Goal: Transaction & Acquisition: Subscribe to service/newsletter

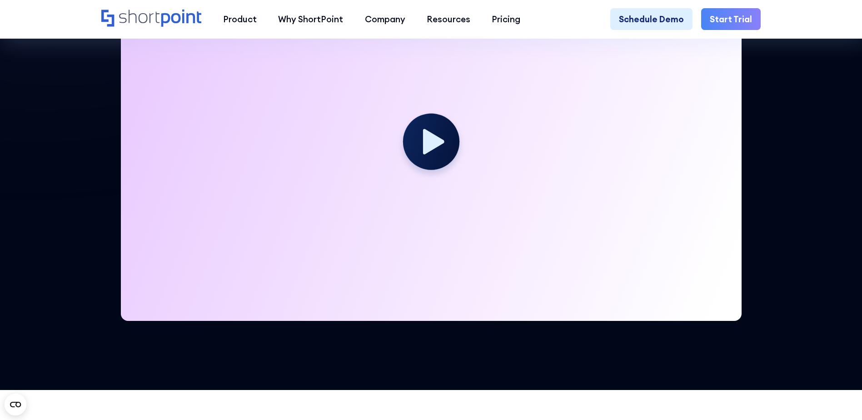
scroll to position [136, 0]
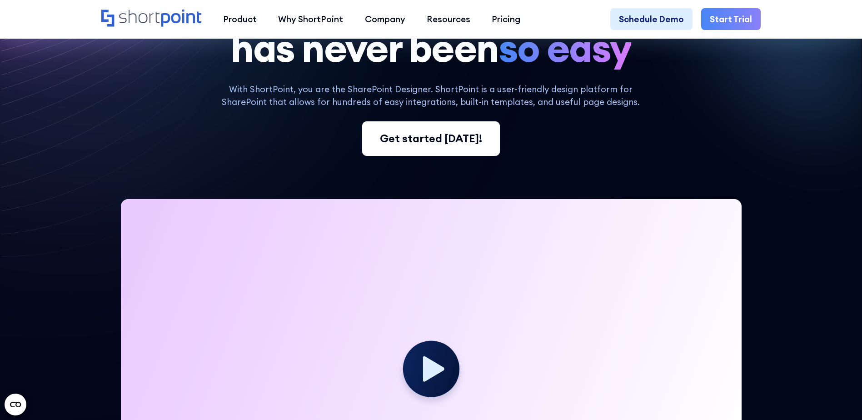
click at [451, 156] on link "Get started [DATE]!" at bounding box center [431, 138] width 138 height 35
click at [419, 138] on div "Get started [DATE]!" at bounding box center [431, 138] width 102 height 16
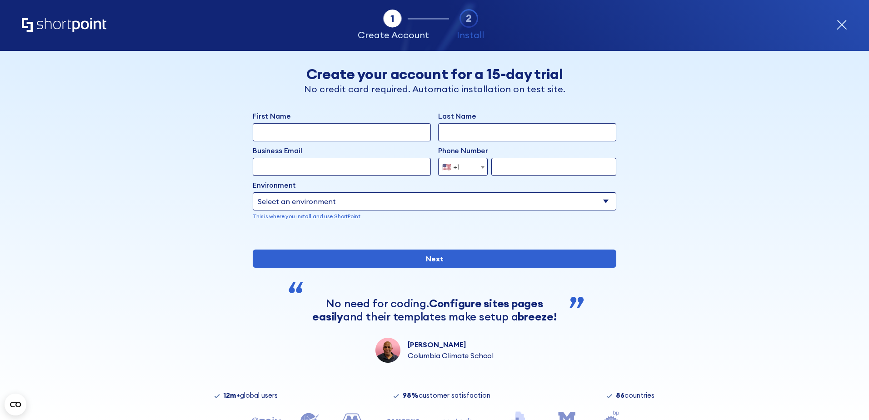
drag, startPoint x: 833, startPoint y: 24, endPoint x: 840, endPoint y: 25, distance: 6.4
click at [834, 24] on div "Tab 1 Tab 2 Tab 2 ShortPoint eases the setup and orchestration of Intranets and…" at bounding box center [434, 25] width 825 height 51
click at [851, 25] on div "Tab 1 Tab 2 Tab 2 ShortPoint eases the setup and orchestration of Intranets and…" at bounding box center [434, 25] width 869 height 51
click at [842, 25] on icon "form" at bounding box center [841, 24] width 9 height 9
